Goal: Task Accomplishment & Management: Complete application form

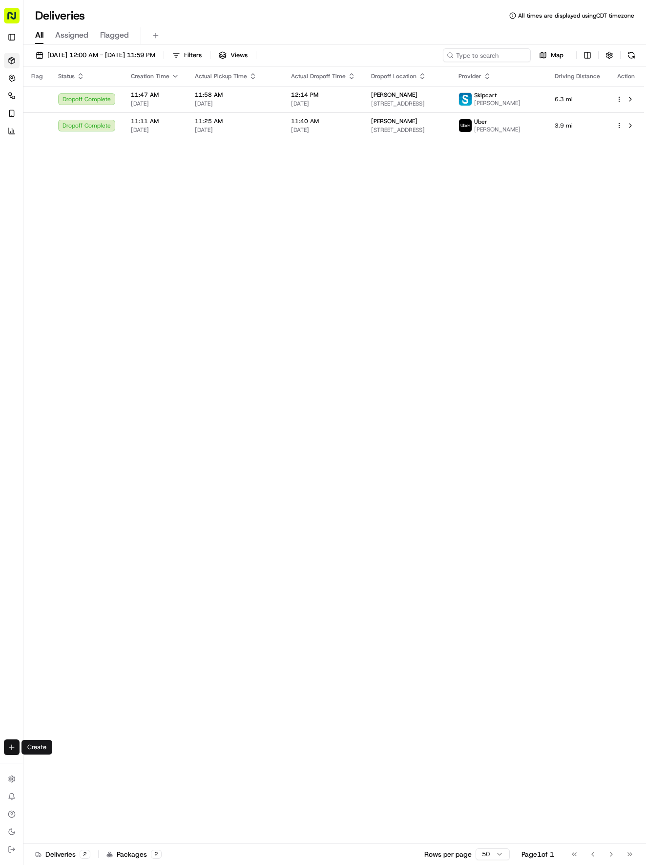
click at [12, 747] on html "Tso Chinese 04 Round Rock [EMAIL_ADDRESS][DOMAIN_NAME] Toggle Sidebar Deliverie…" at bounding box center [323, 432] width 646 height 865
drag, startPoint x: 46, startPoint y: 760, endPoint x: 67, endPoint y: 755, distance: 22.0
click at [46, 761] on link "Delivery" at bounding box center [76, 765] width 105 height 18
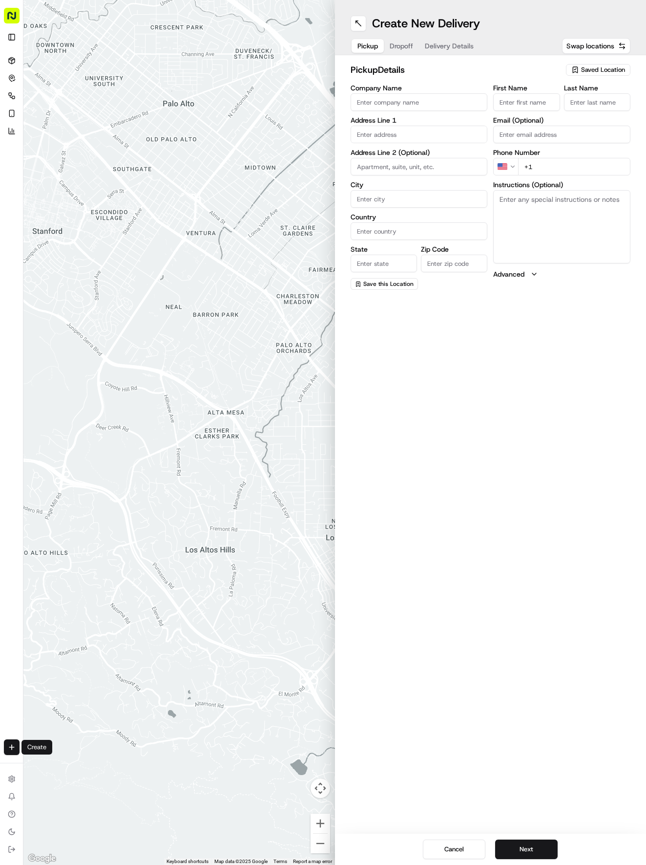
click at [593, 75] on div "Saved Location" at bounding box center [598, 70] width 64 height 12
drag, startPoint x: 557, startPoint y: 111, endPoint x: 542, endPoint y: 96, distance: 21.4
click at [555, 106] on span "(04) Tso Chinese Takeout & Delivery Round Rock (04)" at bounding box center [582, 111] width 120 height 18
type input "(04) Tso Chinese Takeout & Delivery Round Rock"
type input "2000 N [PERSON_NAME] St"
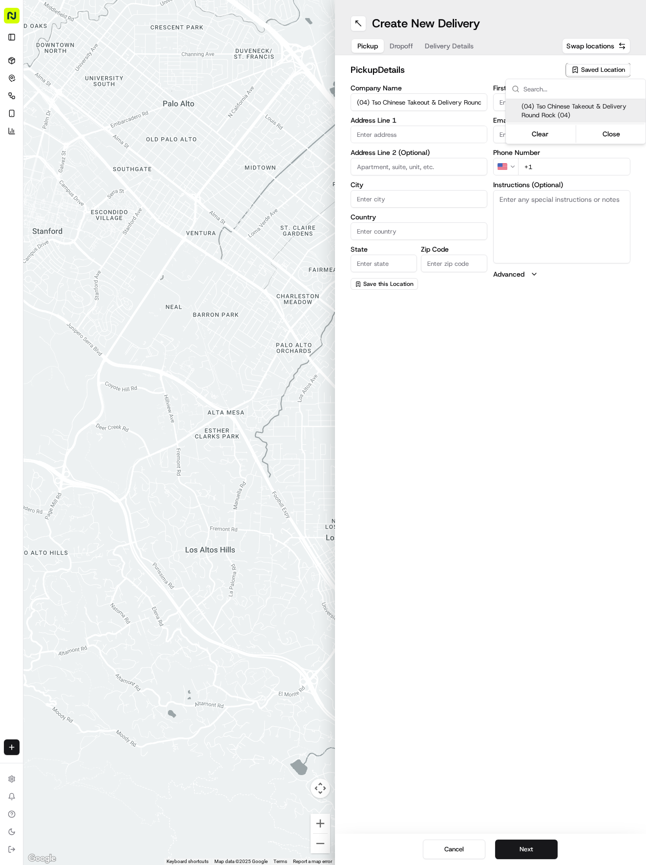
type input "Ste 108"
type input "Round Rock"
type input "US"
type input "[GEOGRAPHIC_DATA]"
type input "78664"
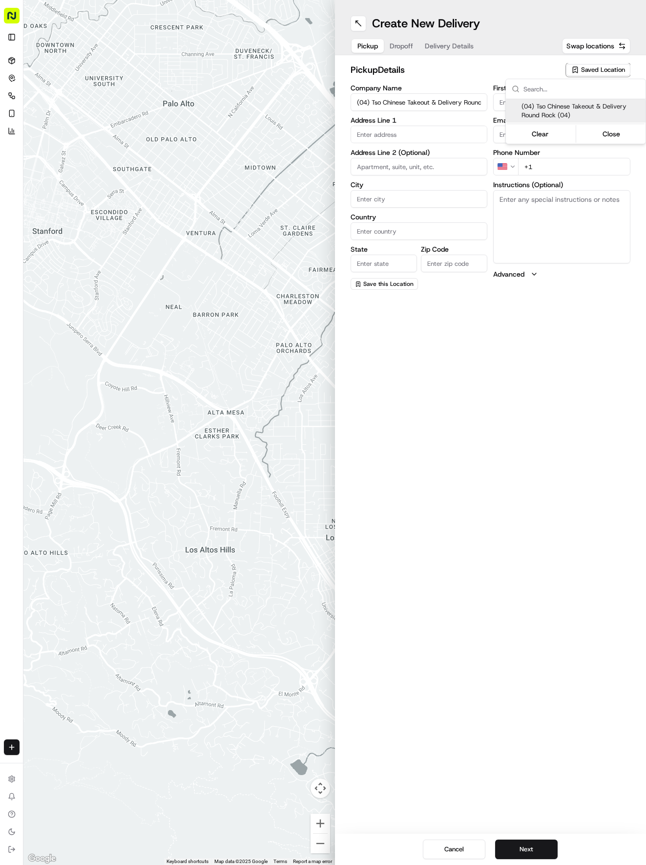
type input "Tso Chinese"
type input "Round Rock Manager"
type input "[EMAIL_ADDRESS][DOMAIN_NAME]"
type input "[PHONE_NUMBER]"
type textarea "Submit a picture displaying address & food as Proof of Delivery. Envía una foto…"
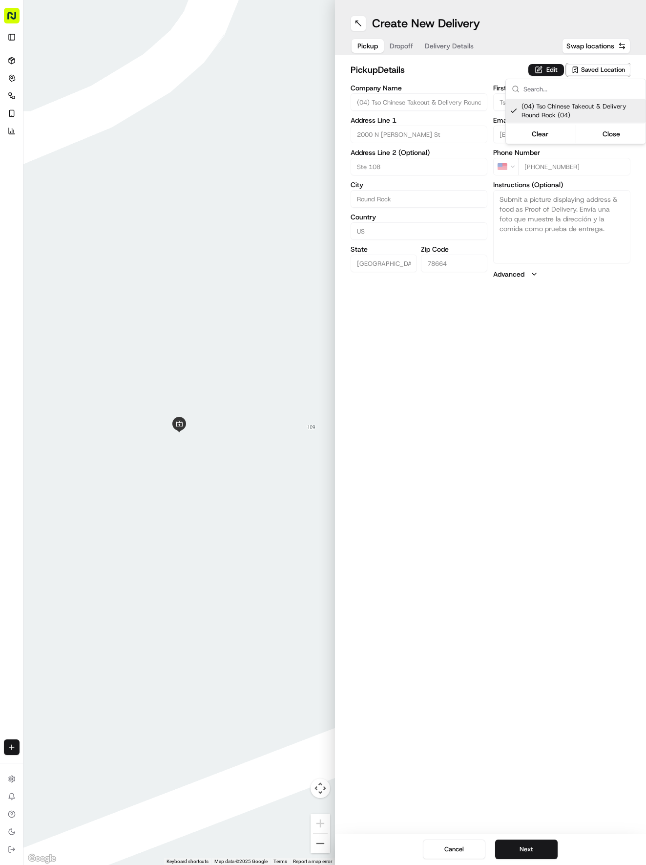
click at [464, 50] on html "Tso Chinese 04 Round Rock [EMAIL_ADDRESS][DOMAIN_NAME] Toggle Sidebar Deliverie…" at bounding box center [323, 432] width 646 height 865
click at [454, 48] on span "Delivery Details" at bounding box center [449, 46] width 49 height 10
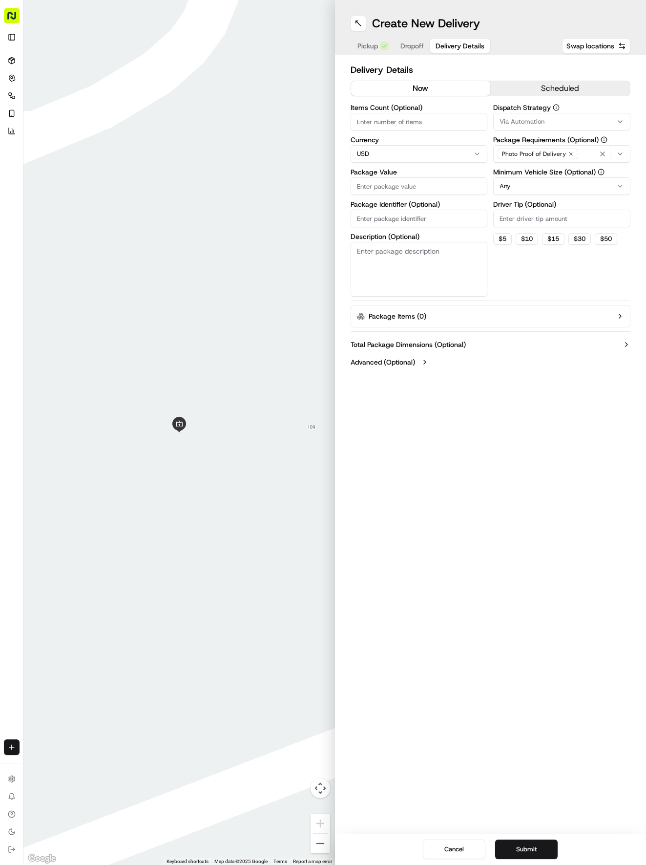
paste input "GQZTNLZ"
type input "GQZTNLZ"
click at [415, 221] on input "GQZTNLZ" at bounding box center [419, 219] width 137 height 18
click at [412, 49] on span "Dropoff" at bounding box center [412, 46] width 23 height 10
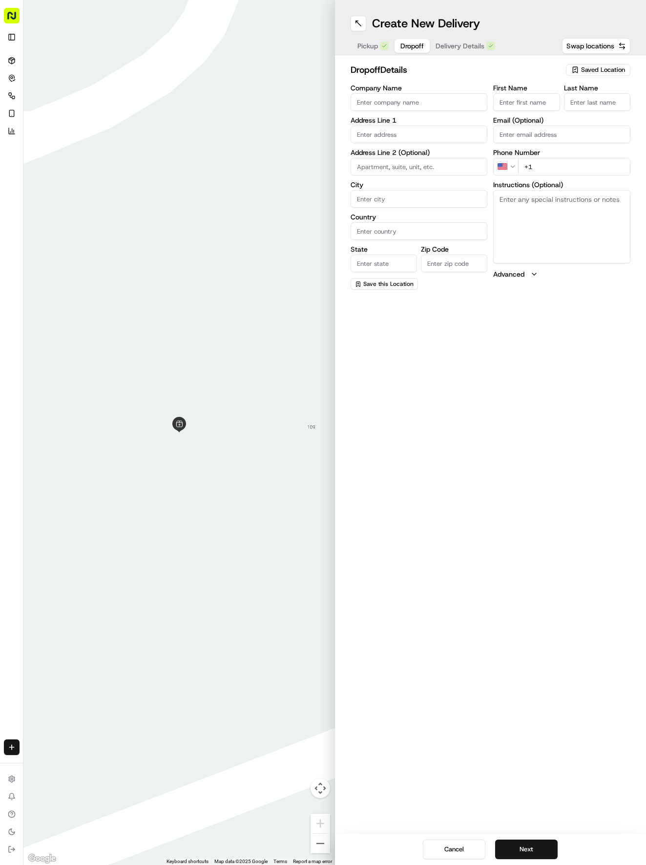
click at [513, 105] on input "First Name" at bounding box center [526, 102] width 66 height 18
type input "[PERSON_NAME]"
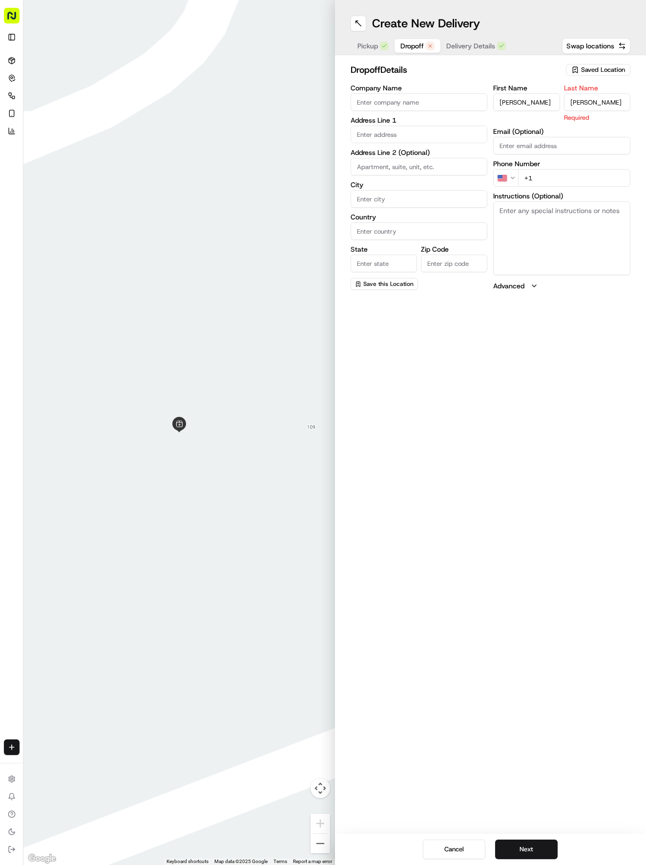
type input "[PERSON_NAME]"
click at [395, 134] on input "text" at bounding box center [419, 135] width 137 height 18
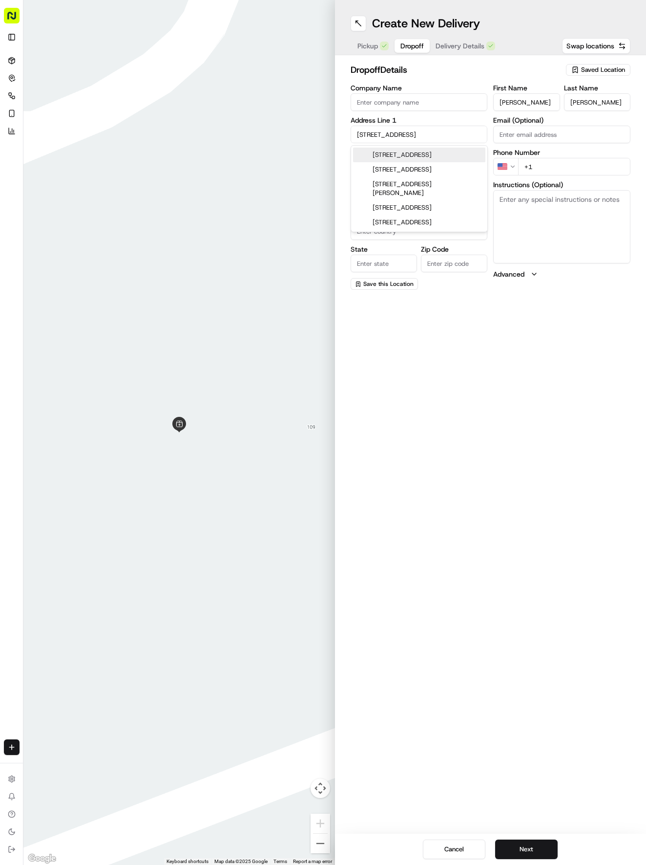
type input "[STREET_ADDRESS]"
type input "Round Rock"
type input "[GEOGRAPHIC_DATA]"
type input "78664"
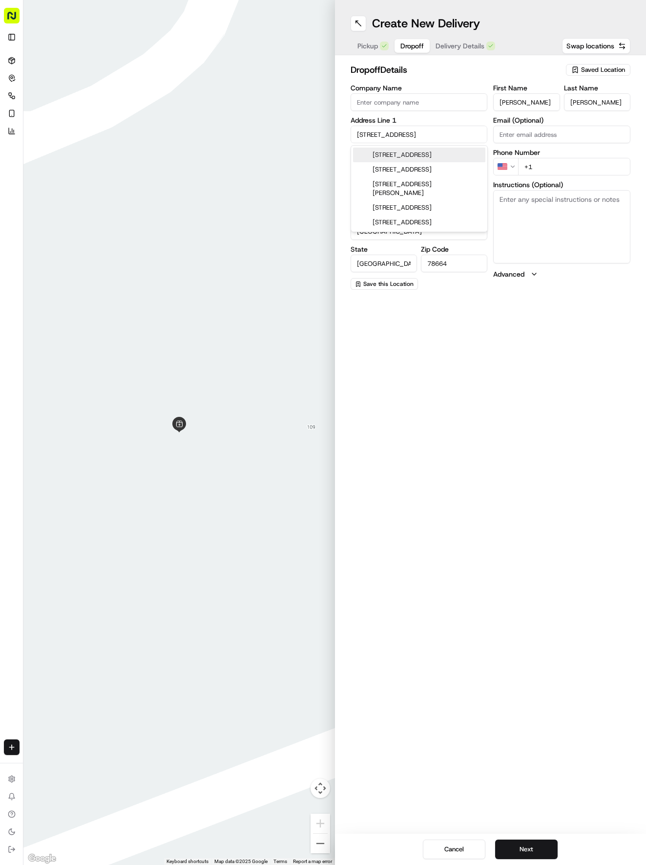
type input "[STREET_ADDRESS]"
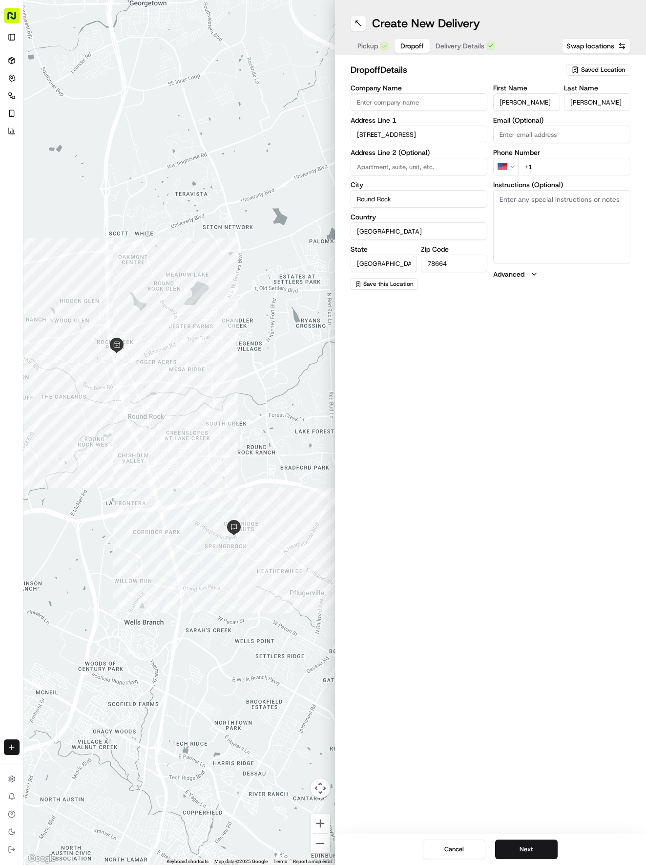
click at [565, 169] on input "+1" at bounding box center [574, 167] width 112 height 18
type input "[PHONE_NUMBER]"
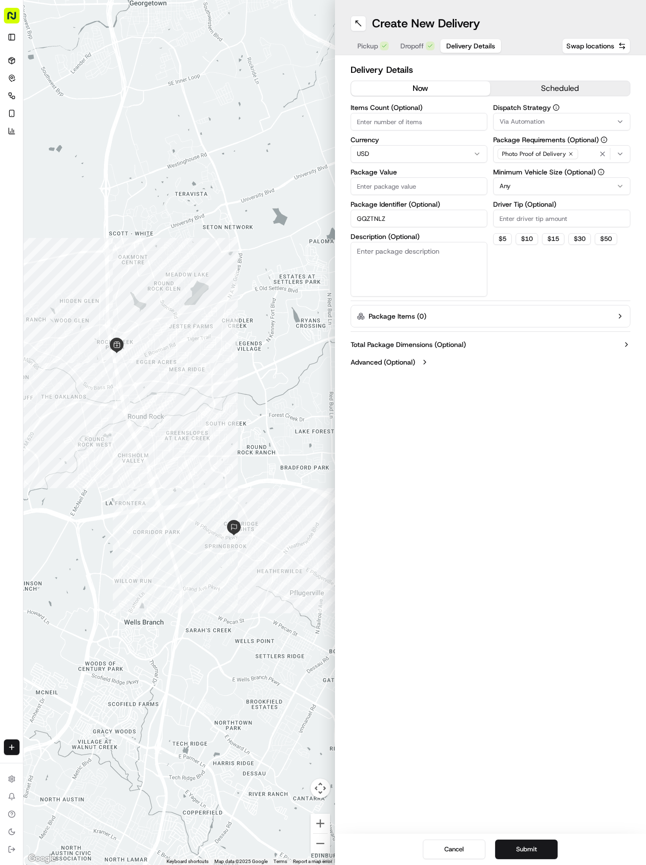
click at [443, 41] on button "Delivery Details" at bounding box center [471, 46] width 61 height 14
click at [404, 189] on input "Package Value" at bounding box center [419, 186] width 137 height 18
type input "64.19"
click at [514, 116] on button "Via Automation" at bounding box center [561, 122] width 137 height 18
click at [528, 170] on div "Tso Round Rock Strategy" at bounding box center [564, 175] width 140 height 15
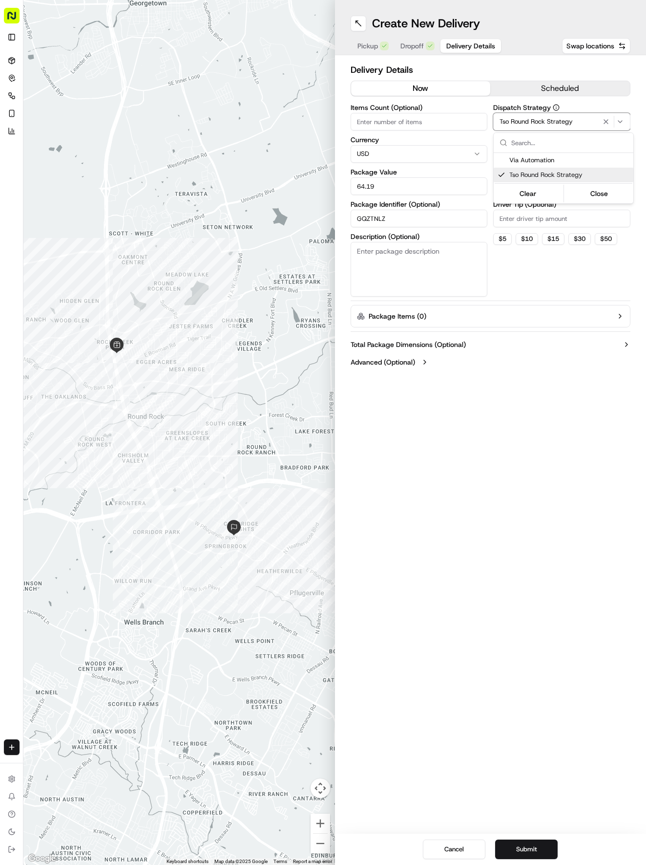
click at [523, 210] on html "Tso Chinese 04 Round Rock [EMAIL_ADDRESS][DOMAIN_NAME] Toggle Sidebar Deliverie…" at bounding box center [323, 432] width 646 height 865
click at [529, 177] on div "Minimum Vehicle Size (Optional) Any" at bounding box center [561, 182] width 137 height 26
click at [530, 192] on html "Tso Chinese 04 Round Rock [EMAIL_ADDRESS][DOMAIN_NAME] Toggle Sidebar Deliverie…" at bounding box center [323, 432] width 646 height 865
click at [543, 223] on input "Driver Tip (Optional)" at bounding box center [561, 219] width 137 height 18
type input "2"
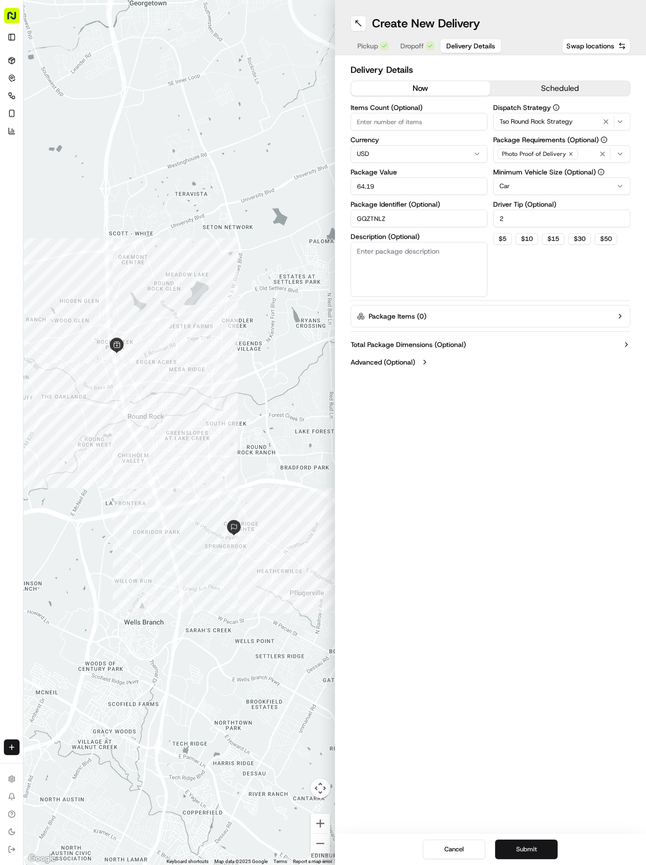
click at [535, 856] on button "Submit" at bounding box center [526, 849] width 63 height 20
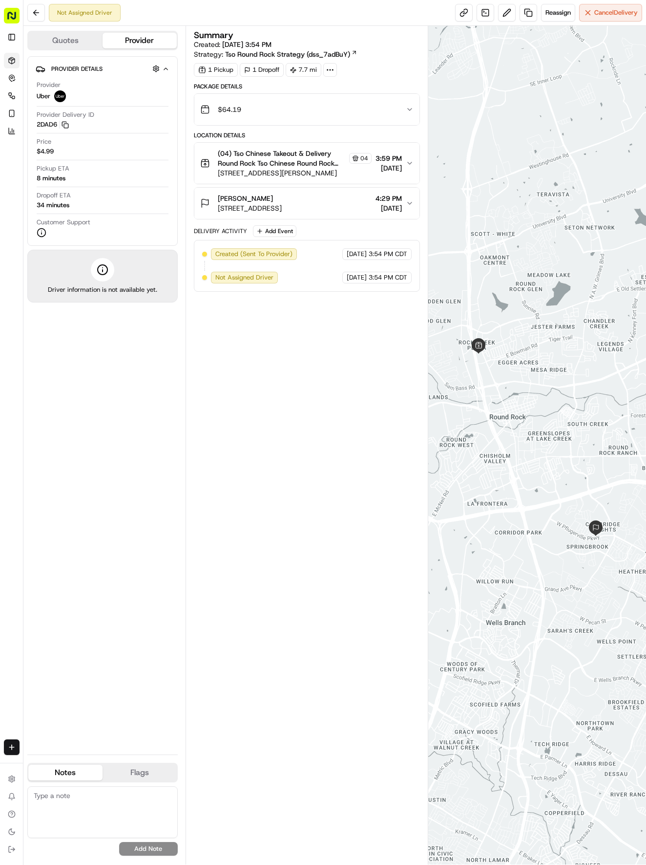
click at [13, 59] on icon at bounding box center [12, 61] width 8 height 8
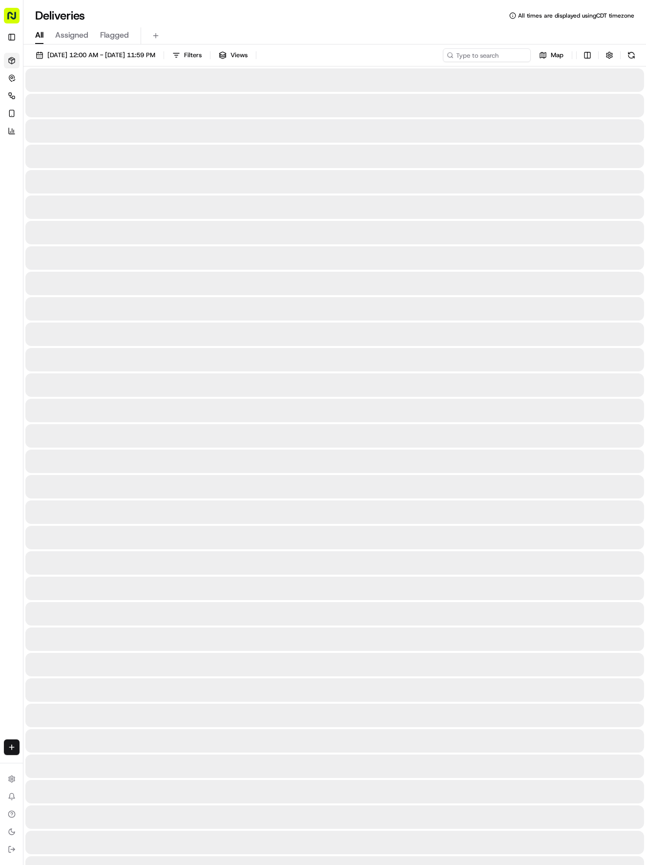
click at [13, 59] on icon at bounding box center [12, 61] width 8 height 8
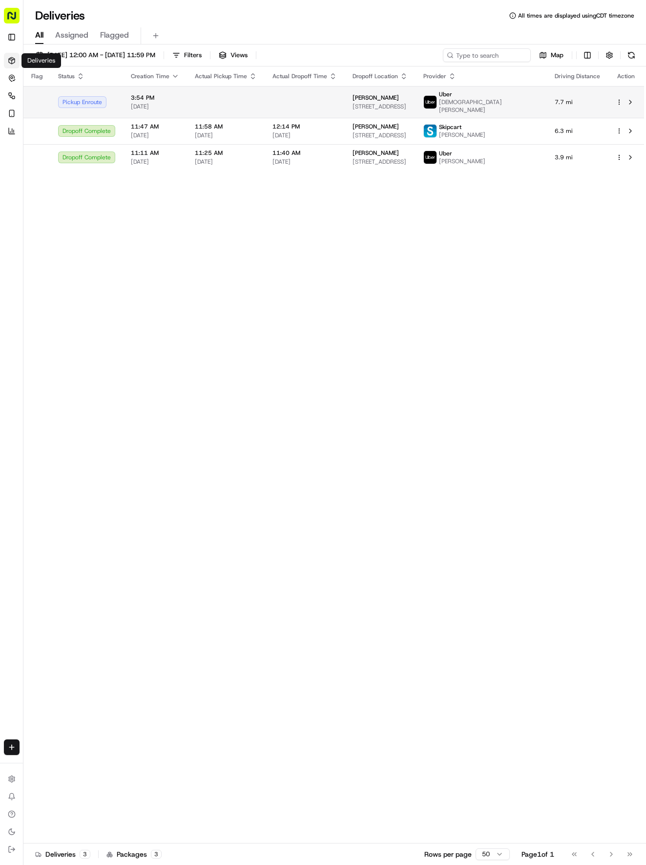
click at [278, 107] on td at bounding box center [305, 102] width 80 height 32
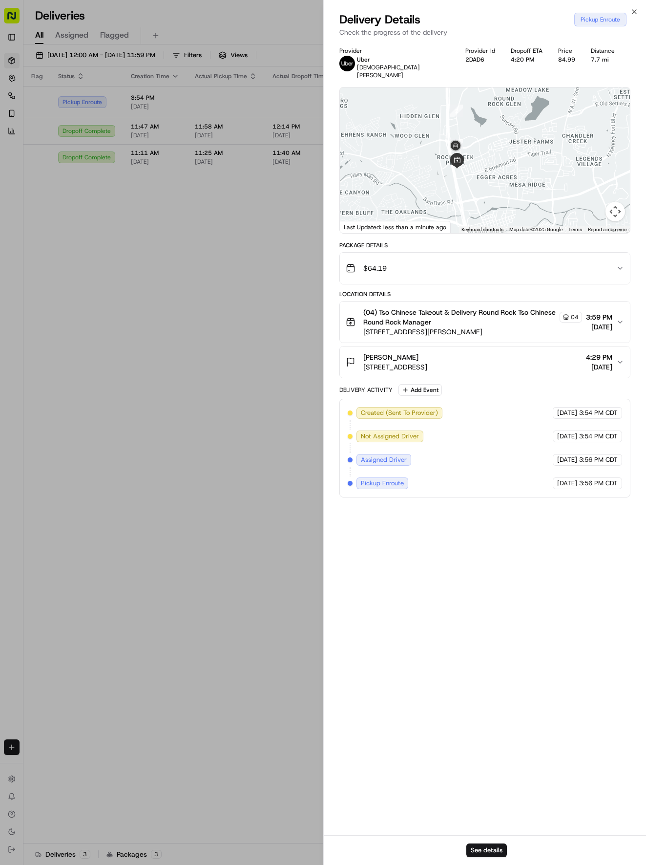
drag, startPoint x: 465, startPoint y: 111, endPoint x: 475, endPoint y: 171, distance: 60.4
click at [475, 171] on div at bounding box center [485, 160] width 291 height 146
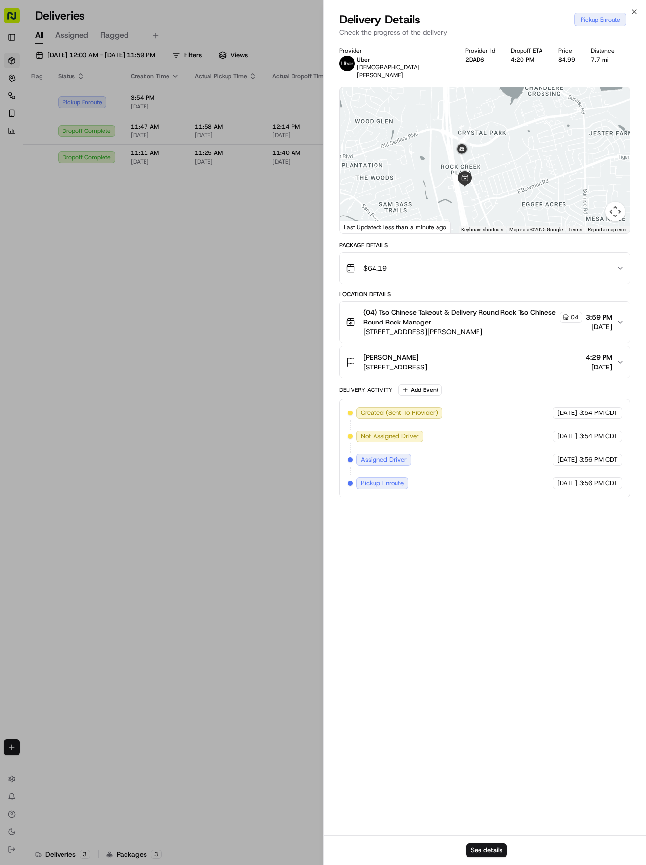
drag, startPoint x: 496, startPoint y: 143, endPoint x: 505, endPoint y: 170, distance: 28.7
click at [505, 170] on div at bounding box center [485, 160] width 291 height 146
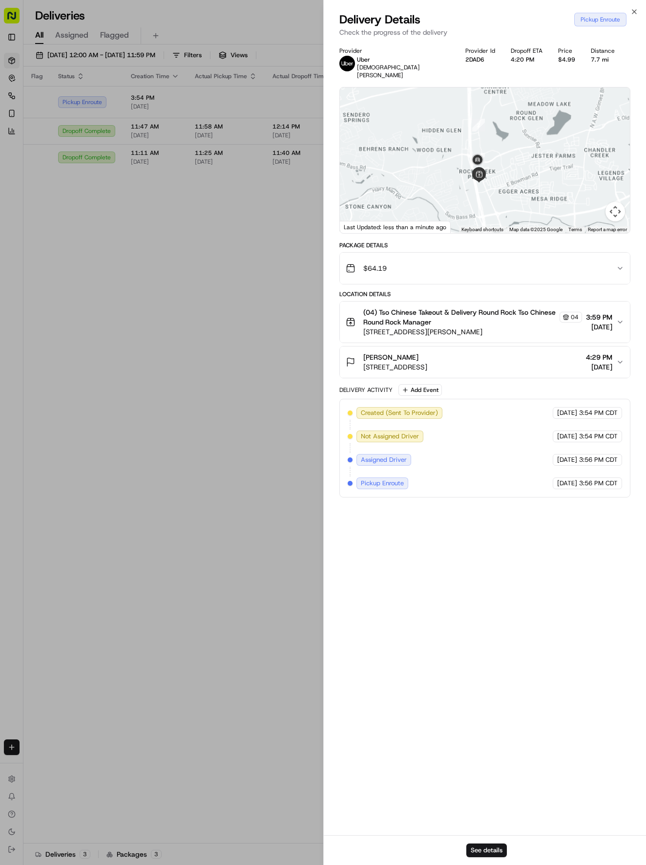
drag, startPoint x: 494, startPoint y: 182, endPoint x: 392, endPoint y: 179, distance: 102.6
click at [489, 154] on div at bounding box center [485, 160] width 291 height 146
